Goal: Task Accomplishment & Management: Manage account settings

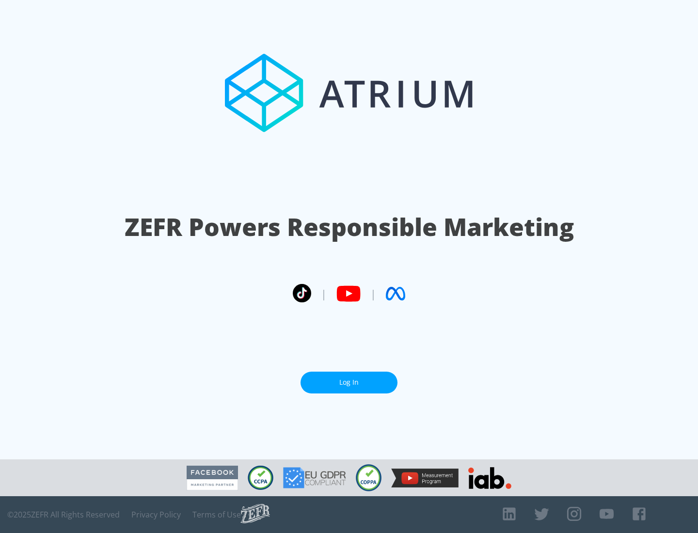
click at [349, 379] on link "Log In" at bounding box center [349, 383] width 97 height 22
